Goal: Communication & Community: Answer question/provide support

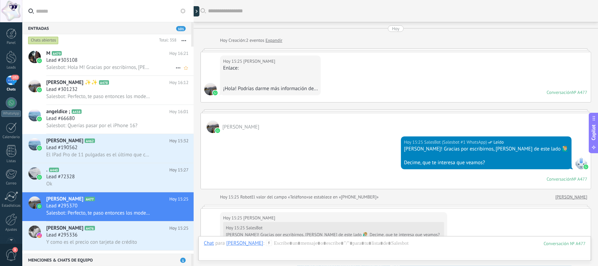
scroll to position [171, 0]
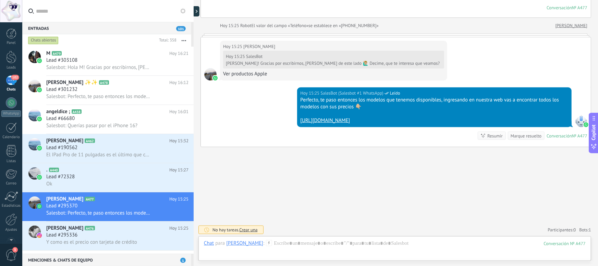
click at [275, 201] on div "Buscar Carga más [DATE] [DATE] Creación: 2 eventos Expandir [DATE] 15:25 [PERSO…" at bounding box center [396, 48] width 405 height 438
click at [87, 195] on div "[PERSON_NAME] A477 [DATE] 15:25 Lead #295370 Salesbot: Perfecto, te paso entonc…" at bounding box center [119, 206] width 147 height 29
click at [90, 200] on h2 "[PERSON_NAME] A477" at bounding box center [107, 199] width 123 height 7
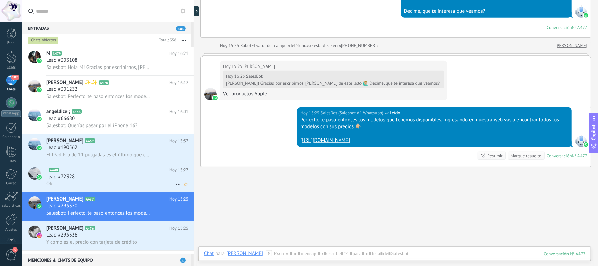
scroll to position [125, 0]
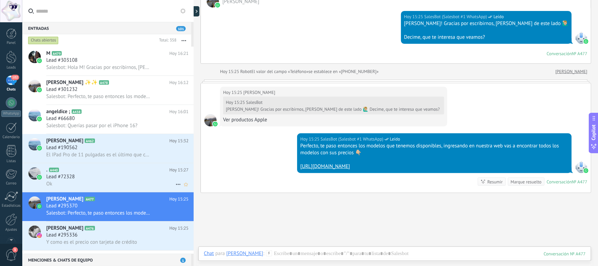
click at [112, 166] on div ". A440 [DATE] 15:27 Lead #72328 Ok" at bounding box center [119, 177] width 147 height 29
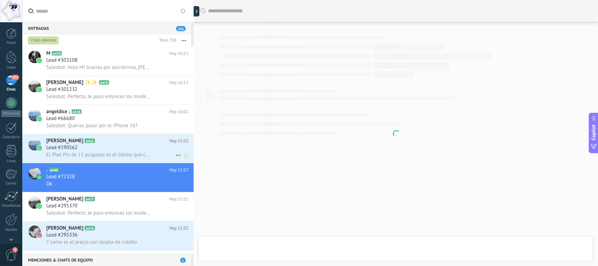
scroll to position [478, 0]
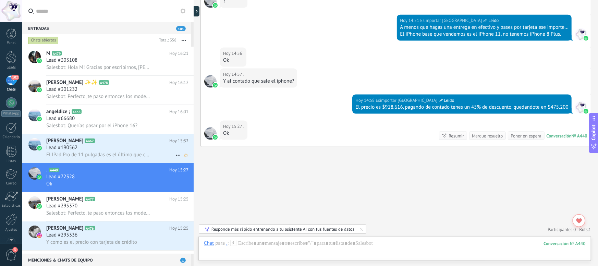
click at [111, 155] on span "El IPad Pro de 11 pulgadas es el último que compré después vemos yo lo uso much…" at bounding box center [98, 155] width 105 height 7
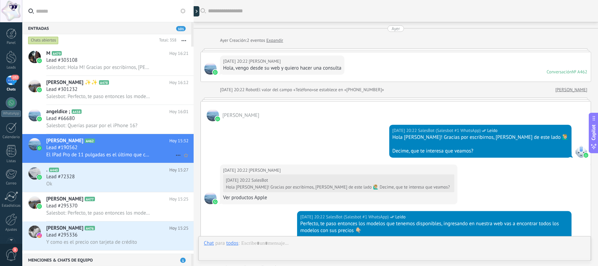
scroll to position [432, 0]
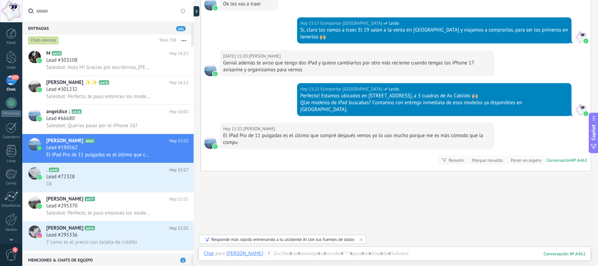
drag, startPoint x: 273, startPoint y: 120, endPoint x: 359, endPoint y: 125, distance: 85.9
click at [359, 132] on div "El IPad Pro de 11 pulgadas es el último que compré después vemos yo lo uso much…" at bounding box center [357, 139] width 268 height 14
drag, startPoint x: 302, startPoint y: 120, endPoint x: 399, endPoint y: 119, distance: 97.0
click at [399, 132] on div "El IPad Pro de 11 pulgadas es el último que compré después vemos yo lo uso much…" at bounding box center [357, 139] width 268 height 14
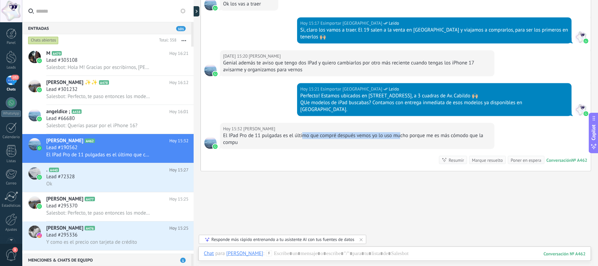
click at [399, 132] on div "El IPad Pro de 11 pulgadas es el último que compré después vemos yo lo uso much…" at bounding box center [357, 139] width 268 height 14
click at [300, 253] on div at bounding box center [395, 260] width 382 height 21
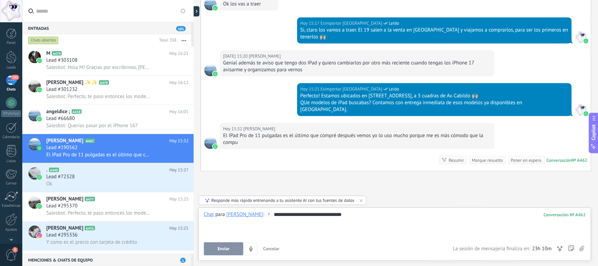
click at [226, 245] on button "Enviar" at bounding box center [223, 248] width 39 height 13
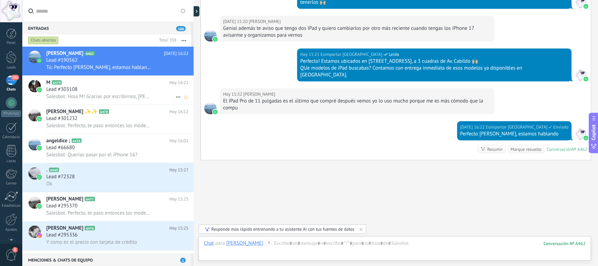
click at [118, 96] on span "Salesbot: Hola M! Gracias por escribirnos, [PERSON_NAME] de este lado 🙋🏼‍♂️ Dec…" at bounding box center [98, 96] width 105 height 7
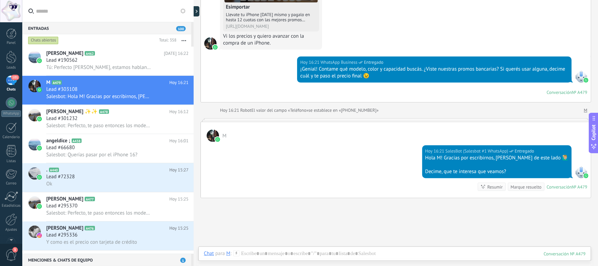
scroll to position [142, 0]
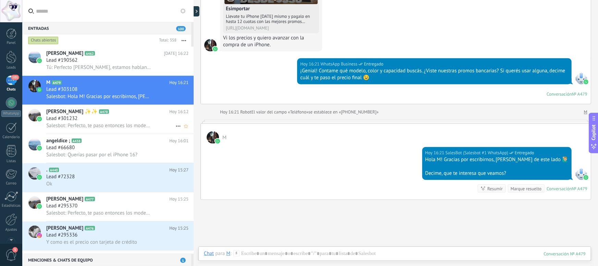
click at [114, 120] on div "Lead #301232" at bounding box center [117, 118] width 142 height 7
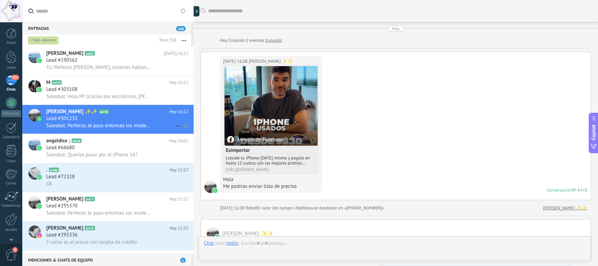
scroll to position [226, 0]
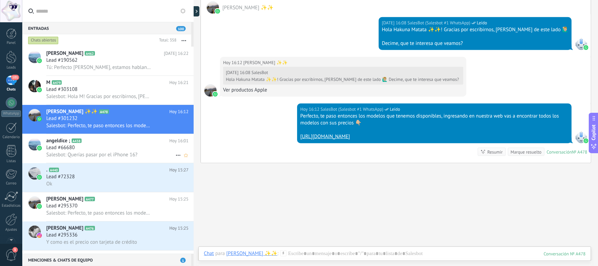
click at [96, 149] on div "Lead #66680" at bounding box center [117, 147] width 142 height 7
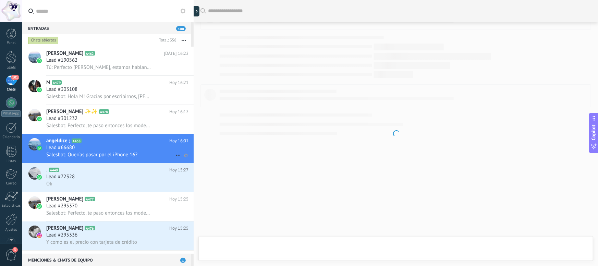
scroll to position [592, 0]
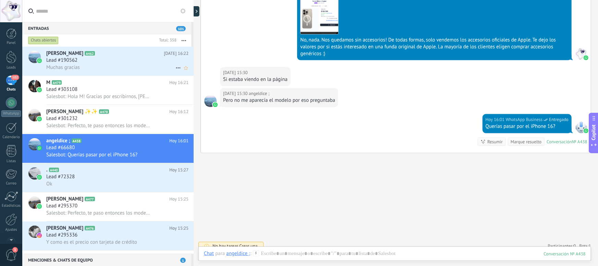
click at [107, 65] on div "Muchas gracias" at bounding box center [117, 67] width 142 height 7
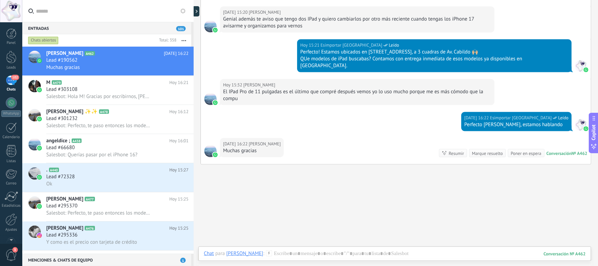
scroll to position [426, 0]
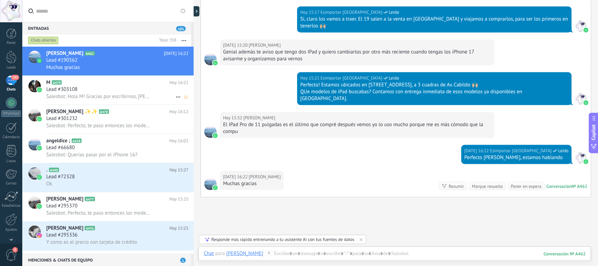
click at [87, 96] on span "Salesbot: Hola M! Gracias por escribirnos, [PERSON_NAME] de este lado 🙋🏼‍♂️ Dec…" at bounding box center [98, 96] width 105 height 7
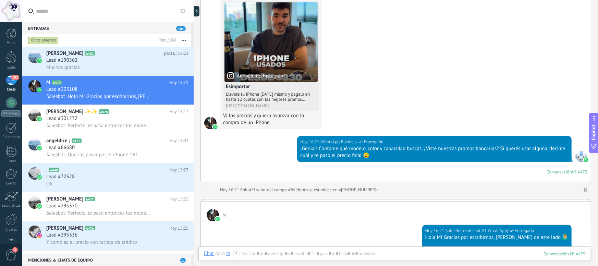
scroll to position [189, 0]
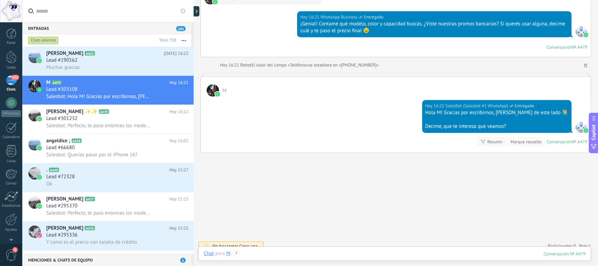
click at [326, 255] on div at bounding box center [395, 260] width 382 height 21
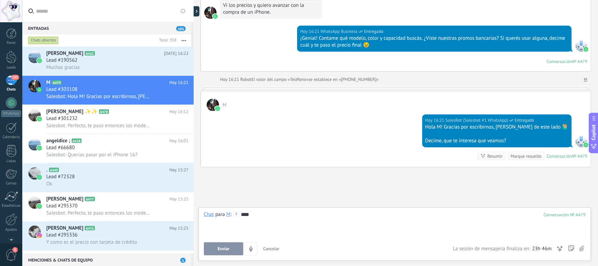
scroll to position [176, 0]
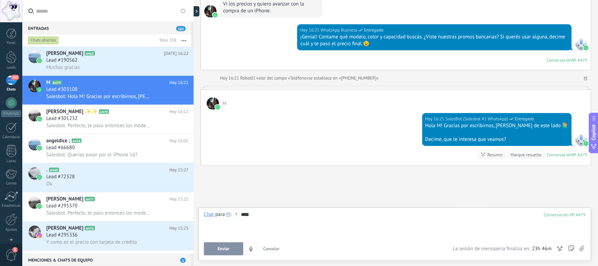
click at [274, 215] on div "****" at bounding box center [395, 224] width 382 height 26
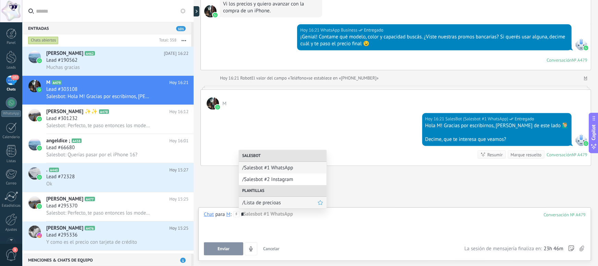
click at [278, 202] on span "/Lista de precioas" at bounding box center [279, 203] width 75 height 7
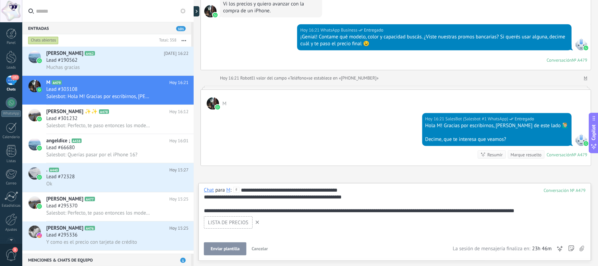
click at [254, 190] on span "*" at bounding box center [253, 190] width 2 height 5
drag, startPoint x: 227, startPoint y: 196, endPoint x: 325, endPoint y: 201, distance: 97.8
click at [325, 201] on div "**********" at bounding box center [395, 200] width 382 height 27
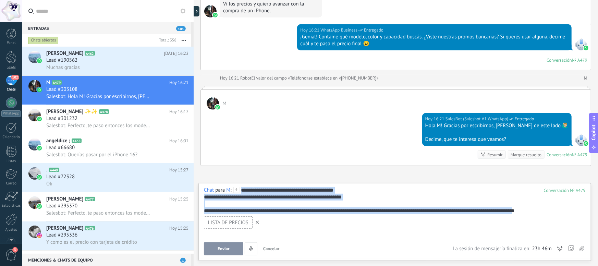
drag, startPoint x: 545, startPoint y: 210, endPoint x: 244, endPoint y: 175, distance: 302.7
click at [244, 175] on div "Buscar Carga más [DATE] [DATE] Creación: 2 eventos Expandir [DATE] 16:21 M Anun…" at bounding box center [396, 133] width 405 height 266
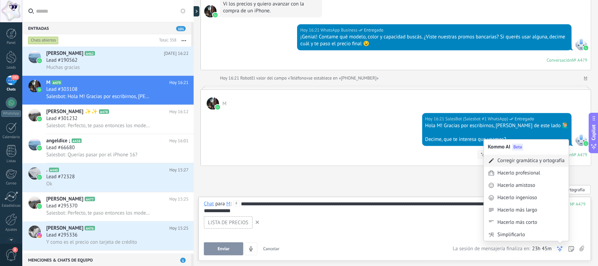
drag, startPoint x: 501, startPoint y: 154, endPoint x: 503, endPoint y: 158, distance: 5.2
click at [503, 158] on div "Kommo AI Beta Corregir gramática y ortografía Hacerlo profesional Hacerlo amist…" at bounding box center [527, 190] width 86 height 102
click at [503, 158] on div "Corregir gramática y ortografía" at bounding box center [531, 160] width 67 height 7
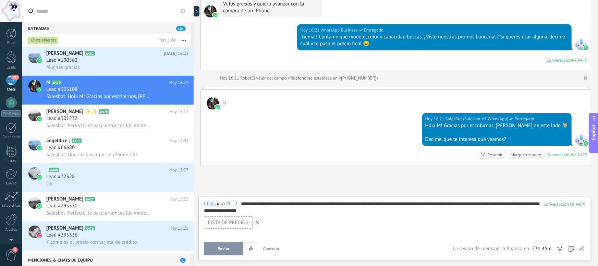
click at [256, 206] on div "**********" at bounding box center [395, 208] width 382 height 14
drag, startPoint x: 278, startPoint y: 213, endPoint x: 235, endPoint y: 201, distance: 45.3
click at [235, 201] on div "**********" at bounding box center [395, 228] width 382 height 55
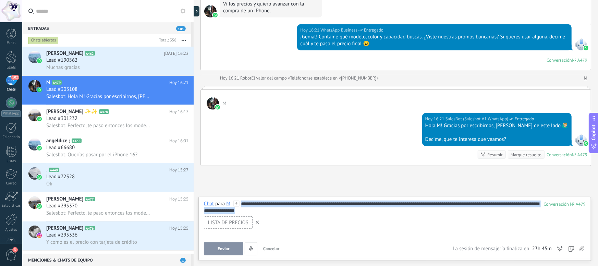
drag, startPoint x: 274, startPoint y: 211, endPoint x: 236, endPoint y: 204, distance: 38.1
click at [236, 204] on div "**********" at bounding box center [395, 208] width 382 height 14
copy div "**********"
click at [220, 250] on span "Enviar" at bounding box center [224, 249] width 12 height 5
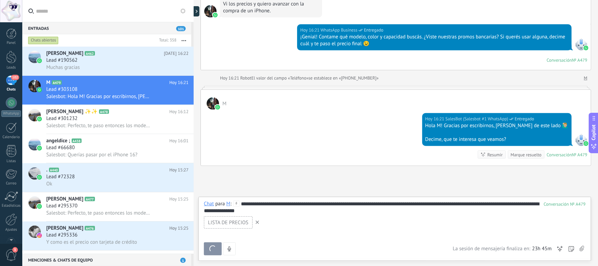
scroll to position [227, 0]
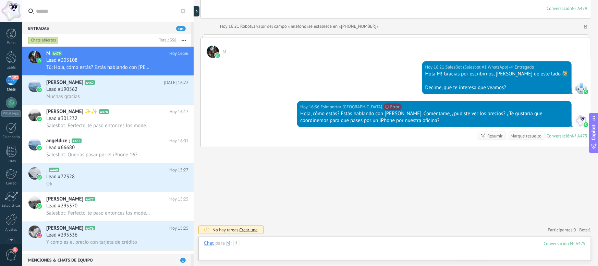
click at [284, 242] on div at bounding box center [395, 250] width 382 height 21
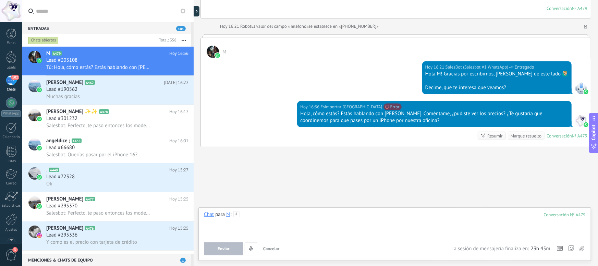
paste div
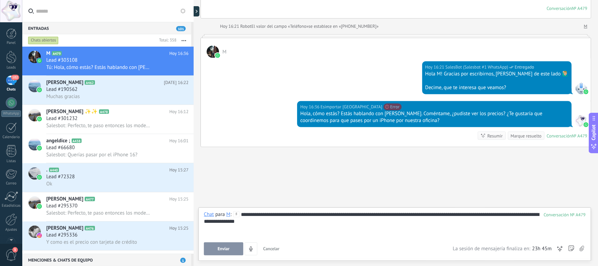
click at [215, 251] on button "Enviar" at bounding box center [223, 248] width 39 height 13
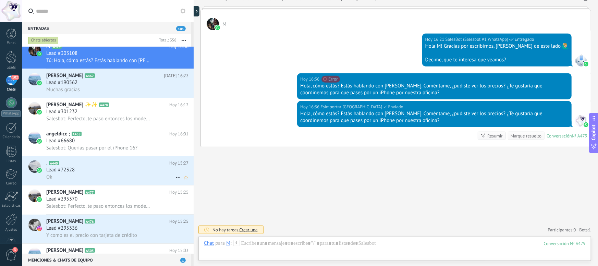
scroll to position [9, 0]
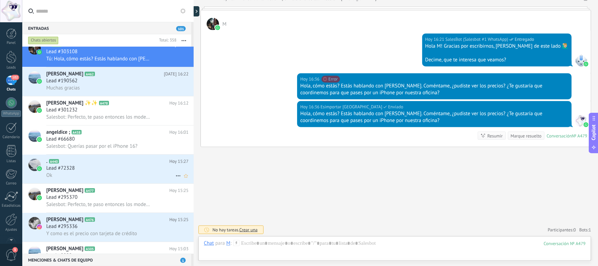
click at [76, 163] on h2 ". A440" at bounding box center [107, 161] width 123 height 7
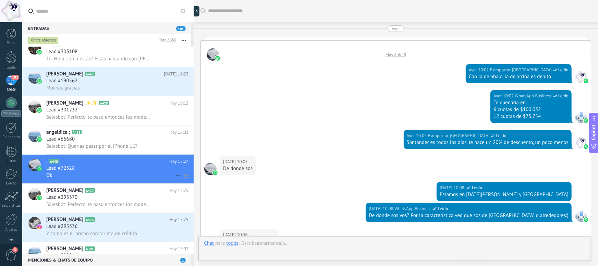
scroll to position [478, 0]
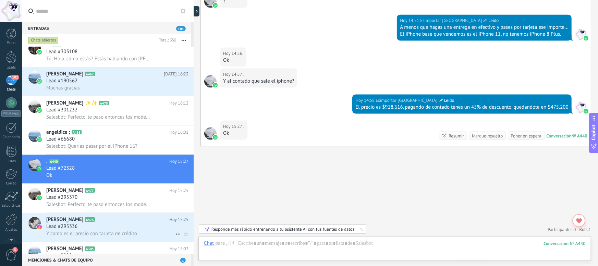
click at [97, 223] on icon at bounding box center [100, 219] width 7 height 7
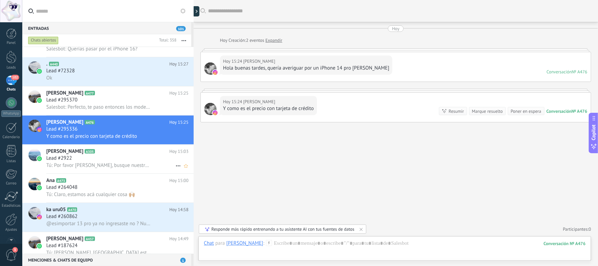
scroll to position [107, 0]
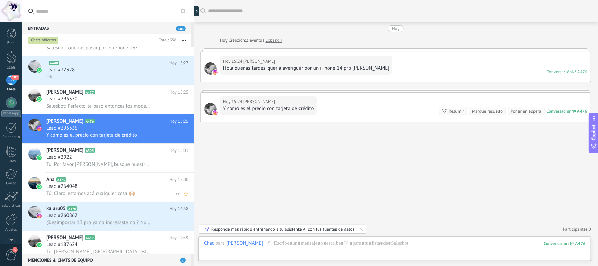
click at [92, 197] on span "Tú: Claro, estamos acá cualquier cosa 🙌🏼" at bounding box center [90, 193] width 89 height 7
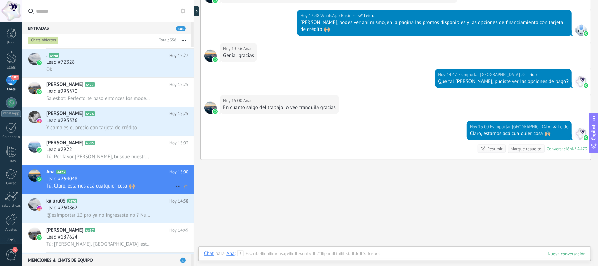
scroll to position [197, 0]
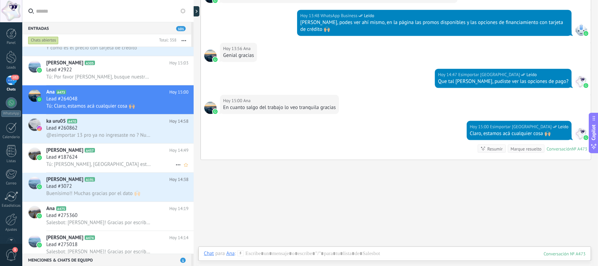
click at [74, 168] on span "Tú: [PERSON_NAME], [GEOGRAPHIC_DATA] estas? [PERSON_NAME] de este lado 🙋🏼‍♂️ El…" at bounding box center [98, 164] width 105 height 7
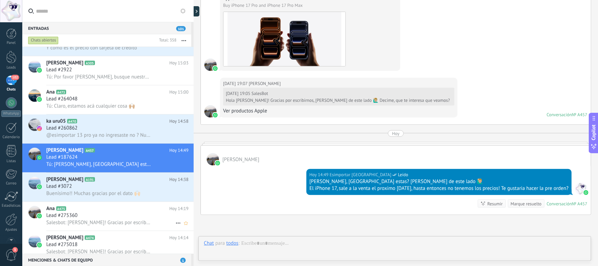
scroll to position [273, 0]
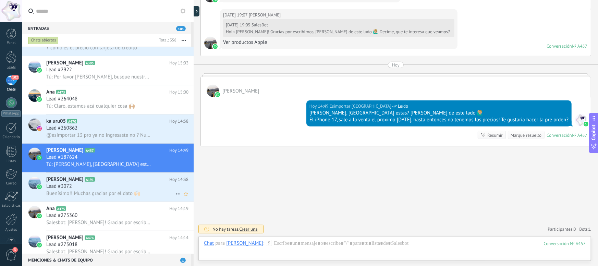
click at [85, 196] on span "Buenísimo!! Muchas gracias por el dato 🙌🏻" at bounding box center [93, 193] width 94 height 7
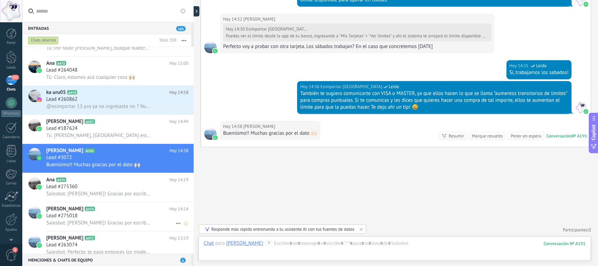
scroll to position [237, 0]
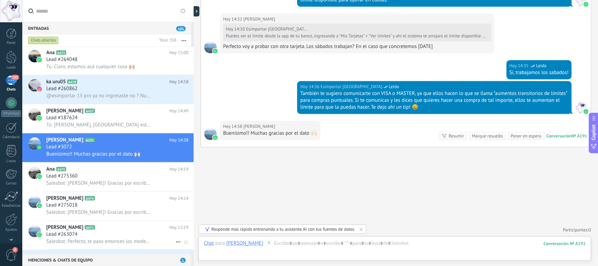
click at [92, 238] on div "Lead #263074" at bounding box center [117, 234] width 142 height 7
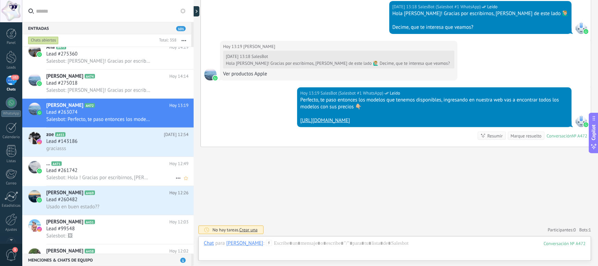
scroll to position [412, 0]
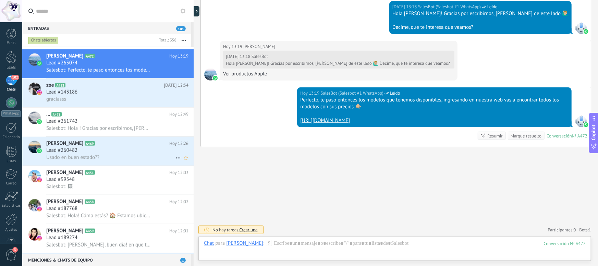
click at [98, 161] on span "Usado en buen estado??" at bounding box center [72, 157] width 53 height 7
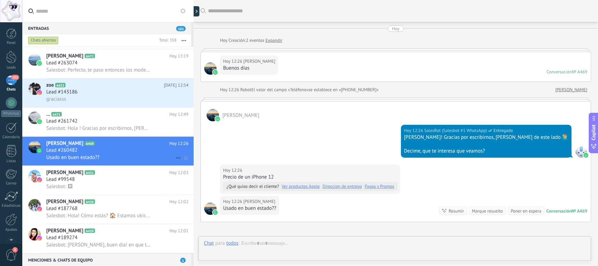
scroll to position [75, 0]
